Goal: Find specific fact: Find specific fact

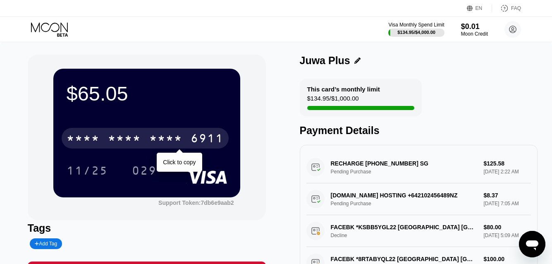
click at [151, 138] on div "* * * *" at bounding box center [165, 139] width 33 height 13
